Goal: Task Accomplishment & Management: Manage account settings

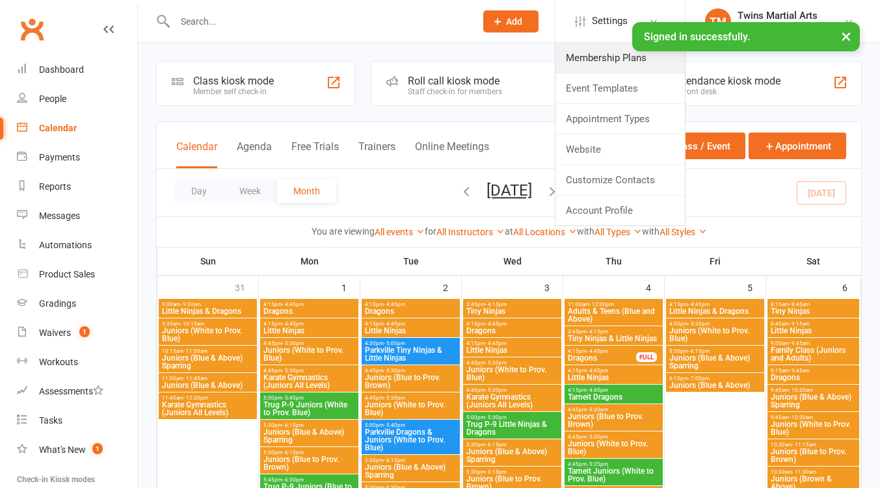
click at [597, 64] on link "Membership Plans" at bounding box center [619, 58] width 129 height 30
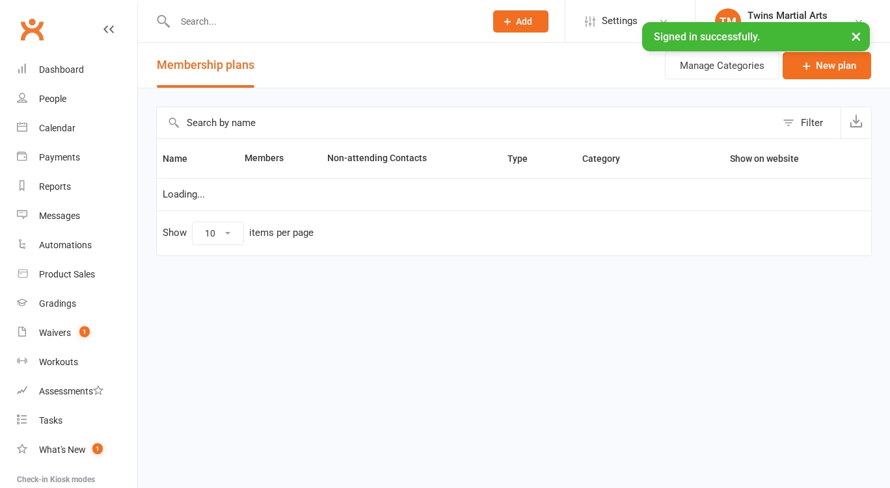
select select "25"
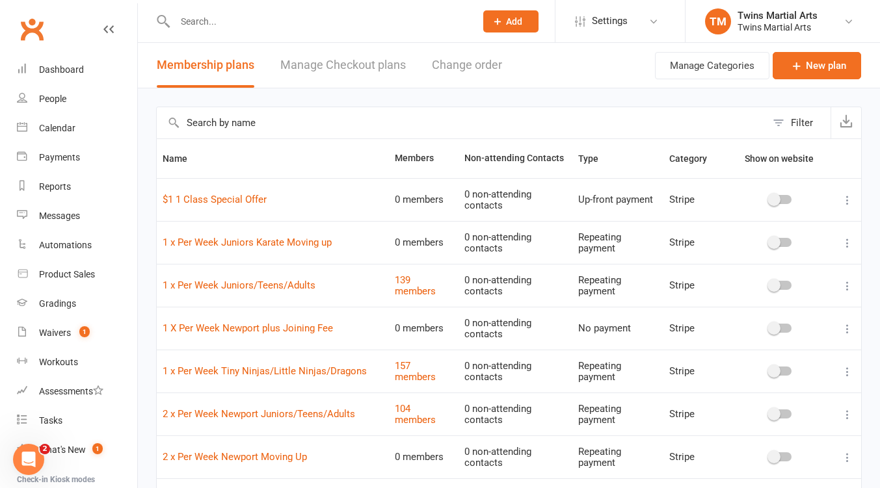
click at [243, 124] on input "text" at bounding box center [461, 122] width 609 height 31
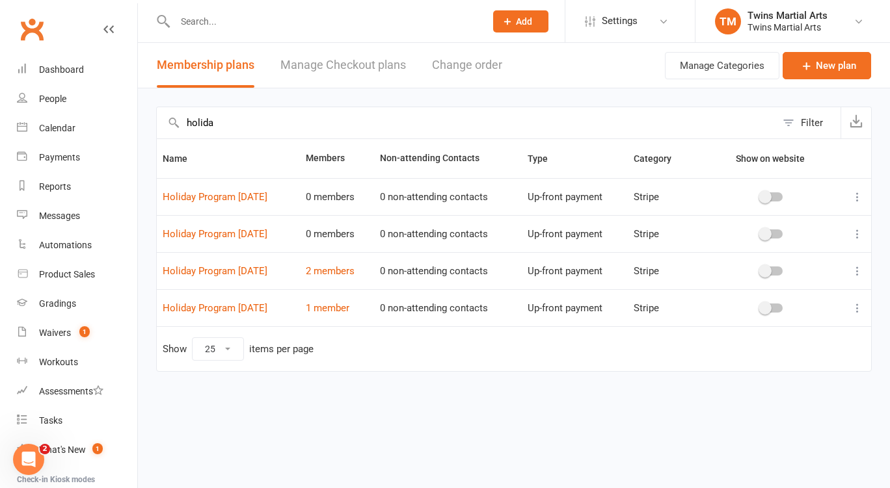
type input "holida"
click at [338, 66] on link "Manage Checkout plans" at bounding box center [343, 65] width 126 height 45
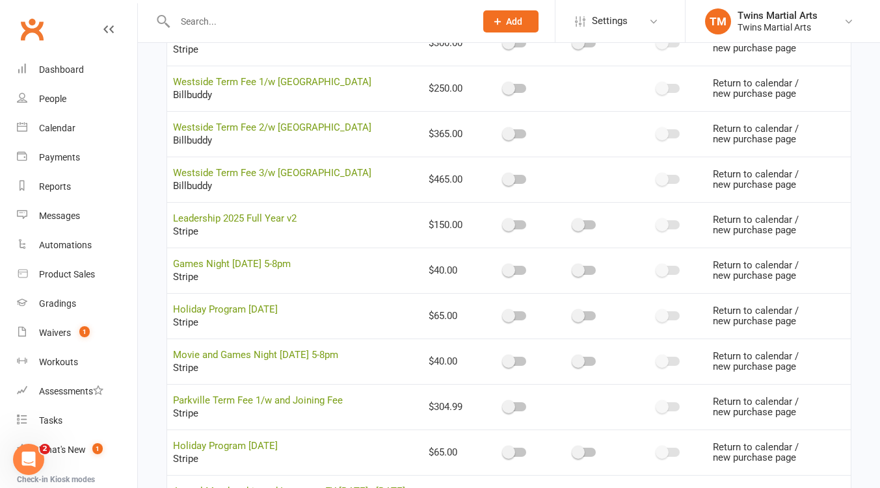
scroll to position [2600, 0]
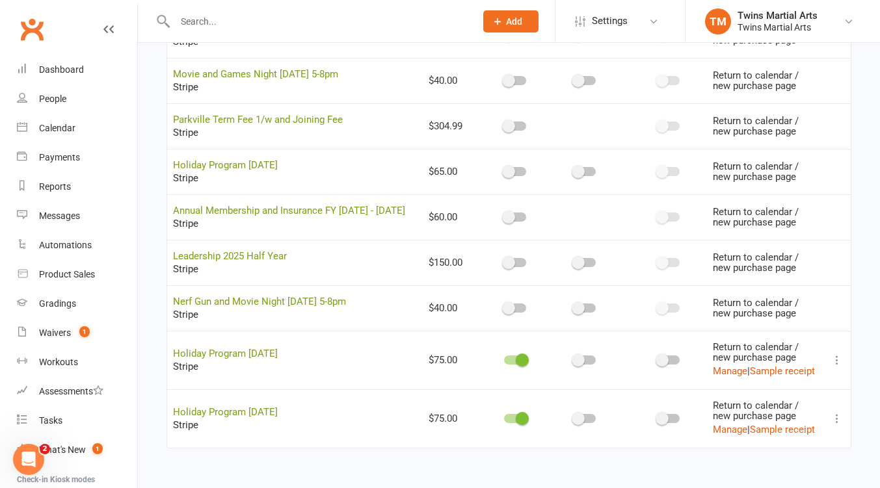
click at [516, 359] on span at bounding box center [522, 360] width 13 height 13
click at [504, 358] on input "checkbox" at bounding box center [504, 358] width 0 height 0
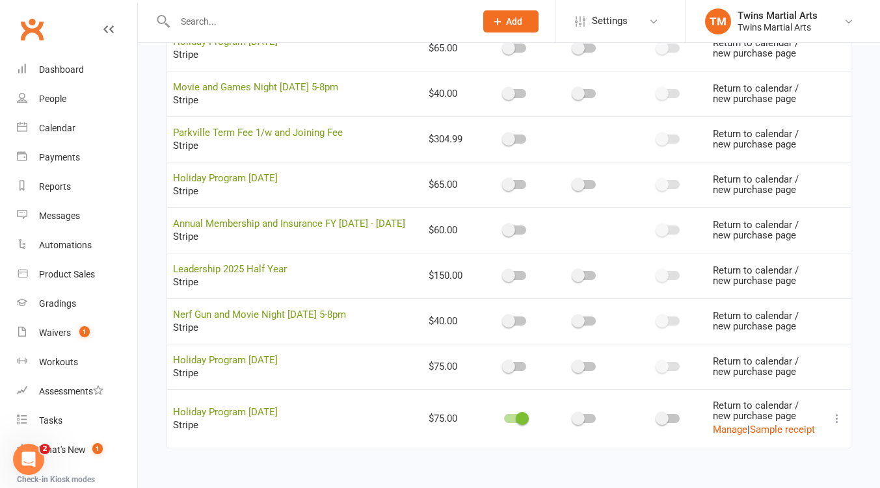
scroll to position [2587, 0]
